Goal: Task Accomplishment & Management: Manage account settings

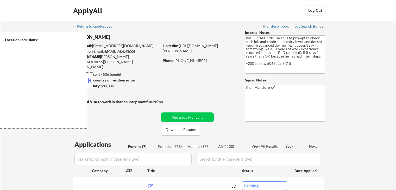
select select ""pending""
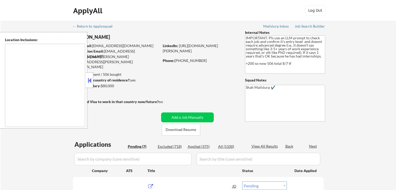
select select ""pending""
type textarea "[GEOGRAPHIC_DATA], [GEOGRAPHIC_DATA] [GEOGRAPHIC_DATA], [GEOGRAPHIC_DATA] [GEOG…"
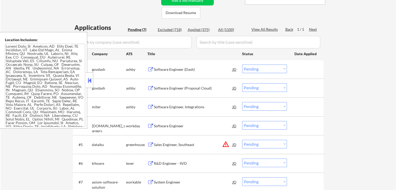
scroll to position [130, 0]
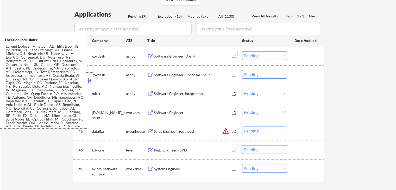
click at [159, 53] on div "Software Engineer (Dash)" at bounding box center [193, 55] width 79 height 9
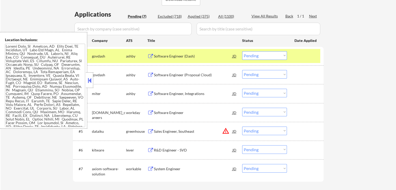
click at [165, 74] on div "Software Engineer (Proposal Cloud)" at bounding box center [193, 74] width 79 height 5
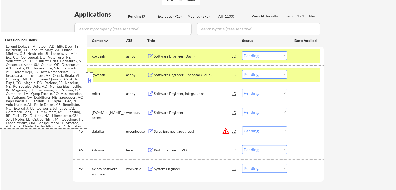
drag, startPoint x: 166, startPoint y: 92, endPoint x: 168, endPoint y: 105, distance: 12.6
click at [166, 92] on div "Software Engineer, Integrations" at bounding box center [193, 93] width 79 height 5
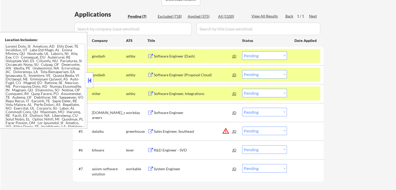
click at [163, 151] on div "R&D Engineer - SVD" at bounding box center [193, 150] width 79 height 5
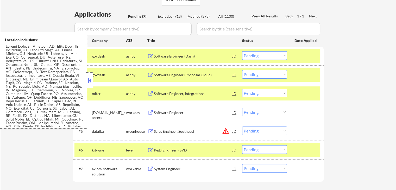
click at [166, 168] on div "System Engineer" at bounding box center [193, 169] width 79 height 5
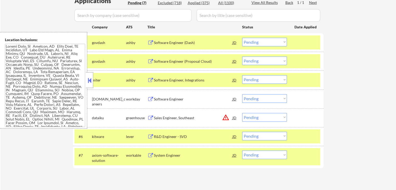
scroll to position [156, 0]
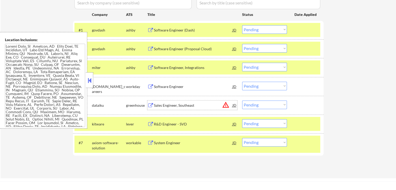
click at [164, 104] on div "Sales Engineer, Southeast" at bounding box center [193, 105] width 79 height 5
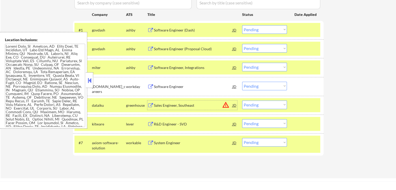
click at [262, 28] on select "Choose an option... Pending Applied Excluded (Questions) Excluded (Expired) Exc…" at bounding box center [264, 29] width 45 height 9
click at [242, 25] on select "Choose an option... Pending Applied Excluded (Questions) Excluded (Expired) Exc…" at bounding box center [264, 29] width 45 height 9
select select ""pending""
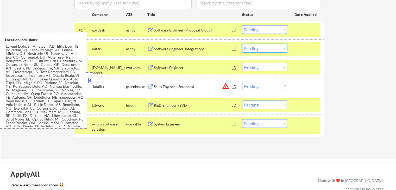
drag, startPoint x: 260, startPoint y: 46, endPoint x: 263, endPoint y: 51, distance: 5.5
click at [261, 46] on select "Choose an option... Pending Applied Excluded (Questions) Excluded (Expired) Exc…" at bounding box center [264, 48] width 45 height 9
select select ""excluded__other_""
click at [242, 44] on select "Choose an option... Pending Applied Excluded (Questions) Excluded (Expired) Exc…" at bounding box center [264, 48] width 45 height 9
click at [263, 26] on select "Choose an option... Pending Applied Excluded (Questions) Excluded (Expired) Exc…" at bounding box center [264, 29] width 45 height 9
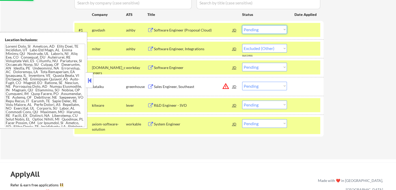
select select ""excluded__other_""
click at [242, 25] on select "Choose an option... Pending Applied Excluded (Questions) Excluded (Expired) Exc…" at bounding box center [264, 29] width 45 height 9
select select ""pending""
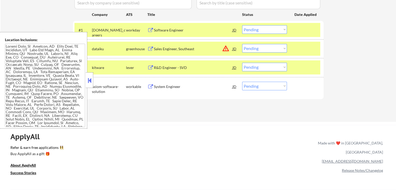
click at [247, 66] on select "Choose an option... Pending Applied Excluded (Questions) Excluded (Expired) Exc…" at bounding box center [264, 67] width 45 height 9
click at [242, 63] on select "Choose an option... Pending Applied Excluded (Questions) Excluded (Expired) Exc…" at bounding box center [264, 67] width 45 height 9
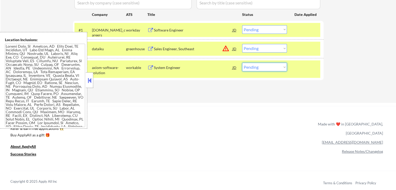
drag, startPoint x: 259, startPoint y: 65, endPoint x: 260, endPoint y: 67, distance: 3.3
click at [259, 65] on select "Choose an option... Pending Applied Excluded (Questions) Excluded (Expired) Exc…" at bounding box center [264, 67] width 45 height 9
select select ""applied""
click at [242, 63] on select "Choose an option... Pending Applied Excluded (Questions) Excluded (Expired) Exc…" at bounding box center [264, 67] width 45 height 9
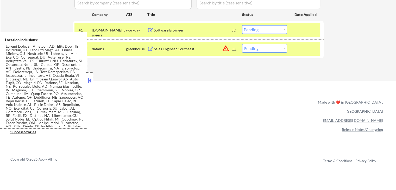
click at [178, 48] on div "Sales Engineer, Southeast" at bounding box center [193, 48] width 79 height 5
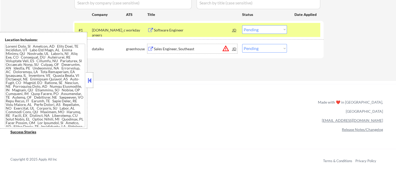
click at [263, 48] on select "Choose an option... Pending Applied Excluded (Questions) Excluded (Expired) Exc…" at bounding box center [264, 48] width 45 height 9
select select ""applied""
click at [242, 44] on select "Choose an option... Pending Applied Excluded (Questions) Excluded (Expired) Exc…" at bounding box center [264, 48] width 45 height 9
click at [168, 29] on div "Software Engineer" at bounding box center [193, 30] width 79 height 5
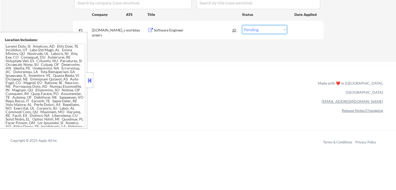
click at [261, 25] on select "Choose an option... Pending Applied Excluded (Questions) Excluded (Expired) Exc…" at bounding box center [264, 29] width 45 height 9
select select ""excluded__other_""
click at [242, 25] on select "Choose an option... Pending Applied Excluded (Questions) Excluded (Expired) Exc…" at bounding box center [264, 29] width 45 height 9
click at [240, 90] on div "ApplyAll Refer & earn free applications 👯‍♀️ Buy ApplyAll as a gift 🎁 About App…" at bounding box center [198, 110] width 396 height 83
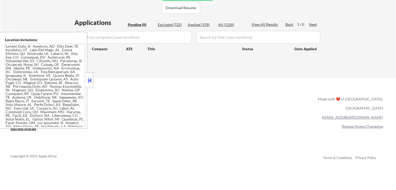
scroll to position [78, 0]
